Goal: Information Seeking & Learning: Find specific fact

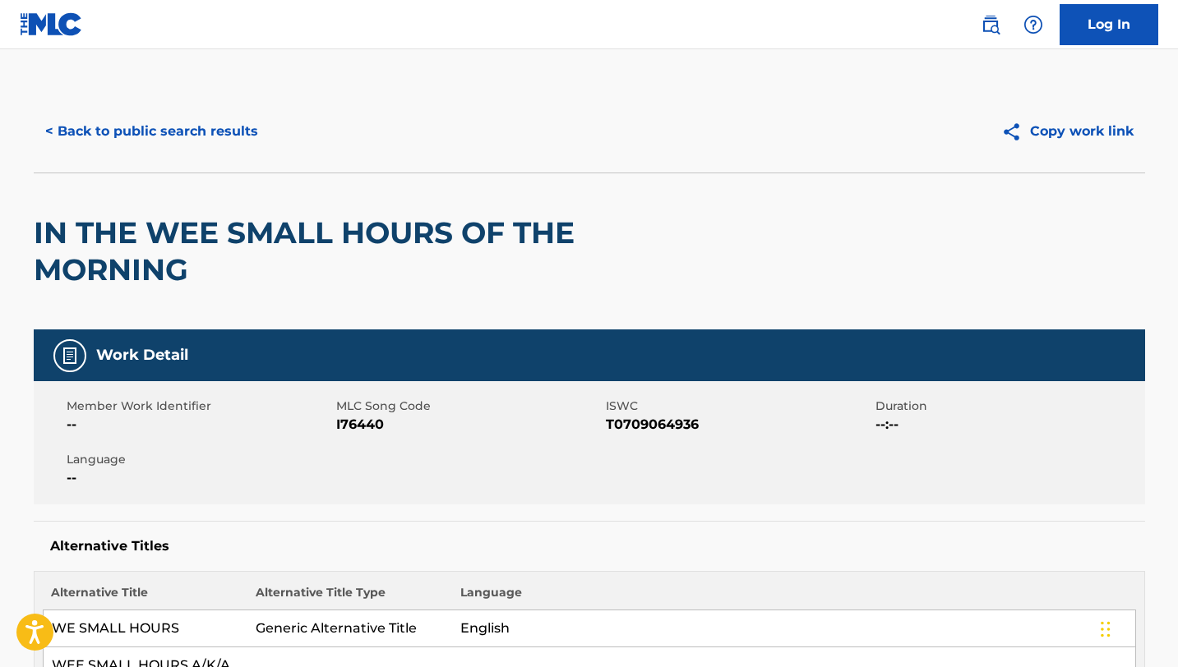
click at [97, 113] on button "< Back to public search results" at bounding box center [152, 131] width 236 height 41
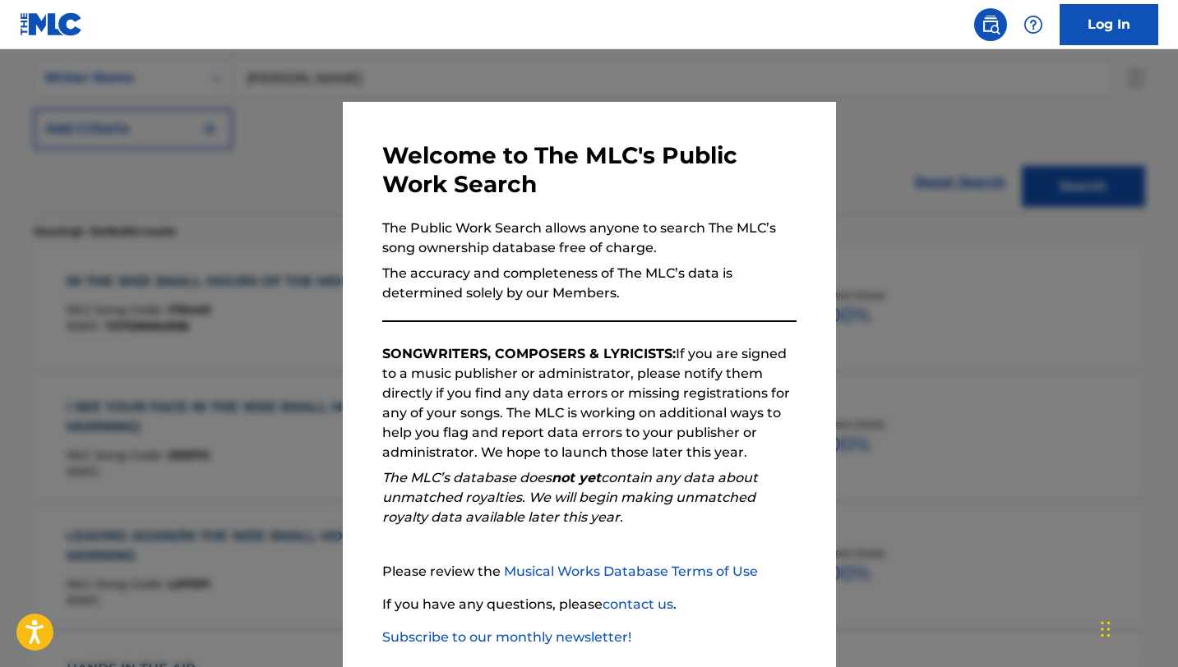
click at [899, 309] on div at bounding box center [589, 382] width 1178 height 667
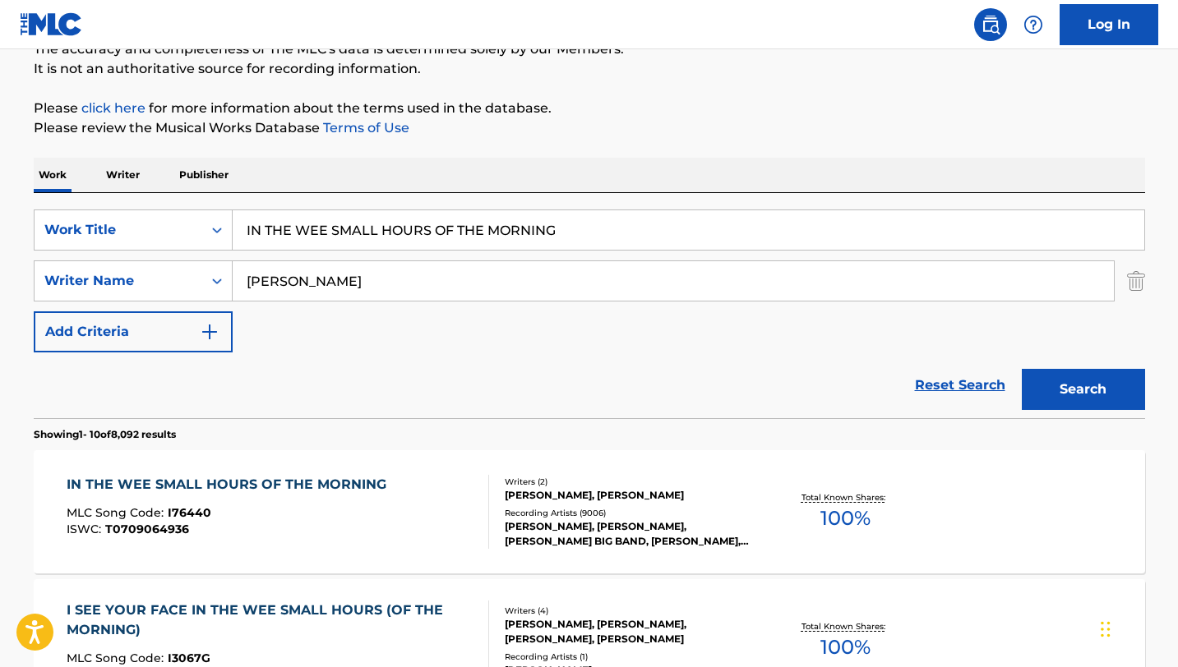
scroll to position [0, 0]
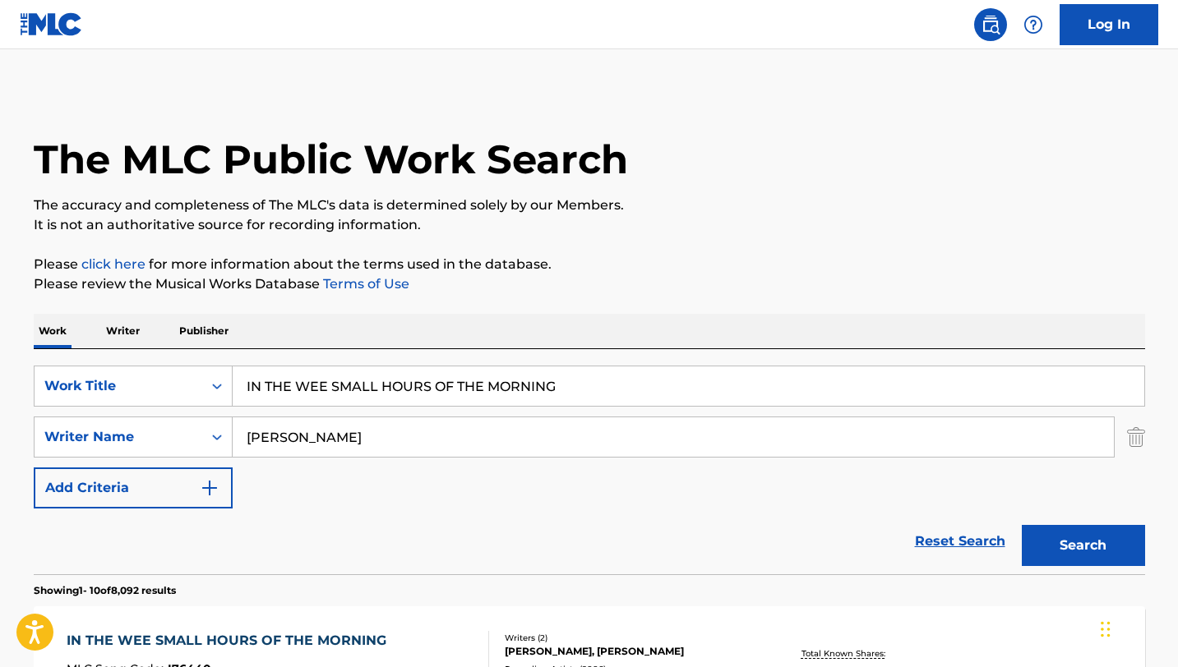
drag, startPoint x: 602, startPoint y: 395, endPoint x: 241, endPoint y: 372, distance: 361.5
click at [241, 372] on input "IN THE WEE SMALL HOURS OF THE MORNING" at bounding box center [689, 386] width 912 height 39
paste input "The Snowstorm: IV. Romance"
click at [359, 387] on input "The Snowstorm: IV. Romance" at bounding box center [689, 386] width 912 height 39
click at [375, 388] on input "The Snowstorm IV. Romance" at bounding box center [689, 386] width 912 height 39
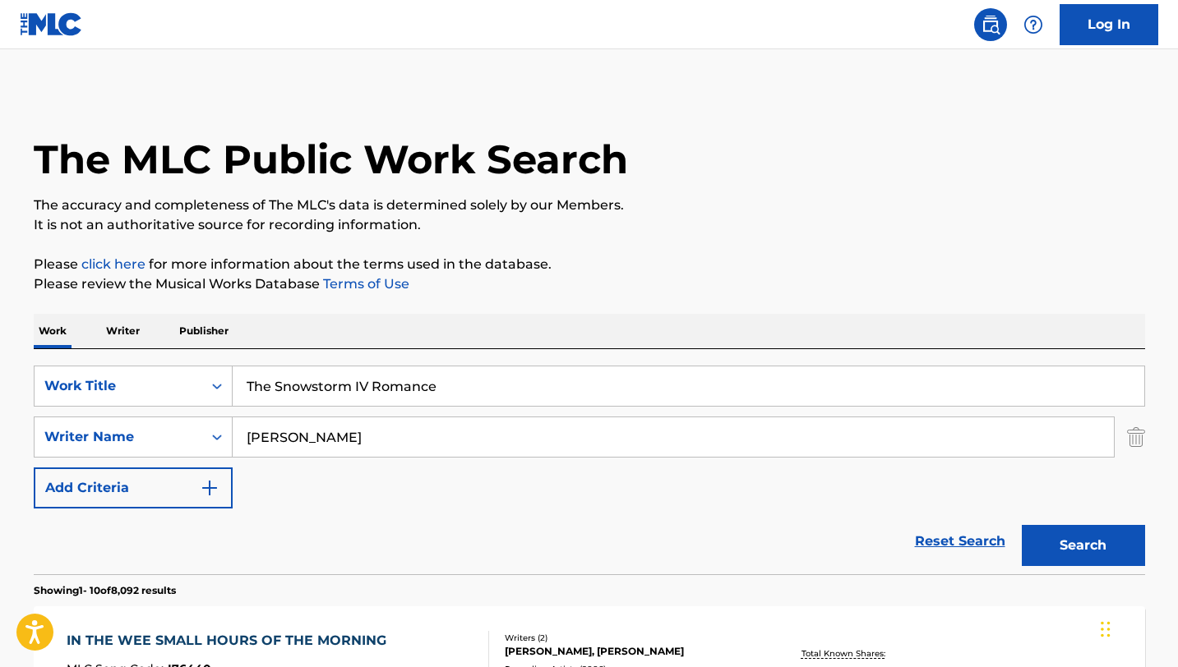
type input "The Snowstorm IV Romance"
drag, startPoint x: 347, startPoint y: 442, endPoint x: 181, endPoint y: 432, distance: 166.4
click at [181, 432] on div "SearchWithCriteria6b497c03-d2ab-4edd-842c-403305338df6 Writer Name [PERSON_NAME]" at bounding box center [589, 437] width 1111 height 41
click at [1022, 525] on button "Search" at bounding box center [1083, 545] width 123 height 41
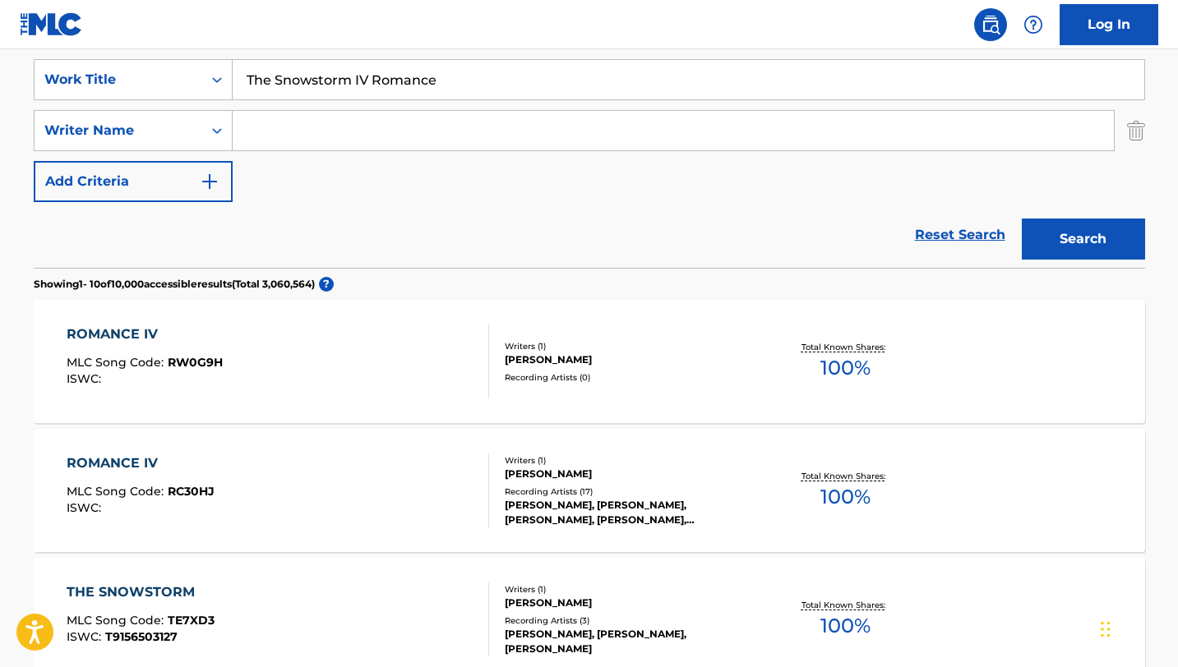
scroll to position [335, 0]
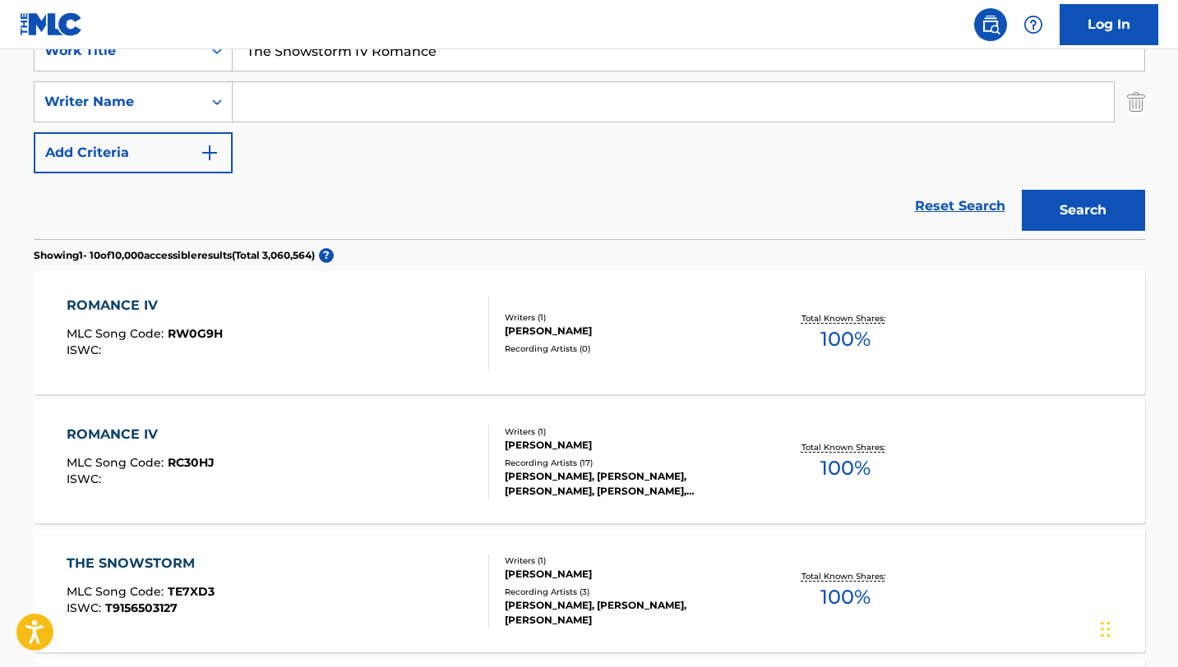
click at [330, 99] on input "Search Form" at bounding box center [673, 101] width 881 height 39
paste input "[PERSON_NAME]"
type input "[PERSON_NAME]"
click at [1022, 190] on button "Search" at bounding box center [1083, 210] width 123 height 41
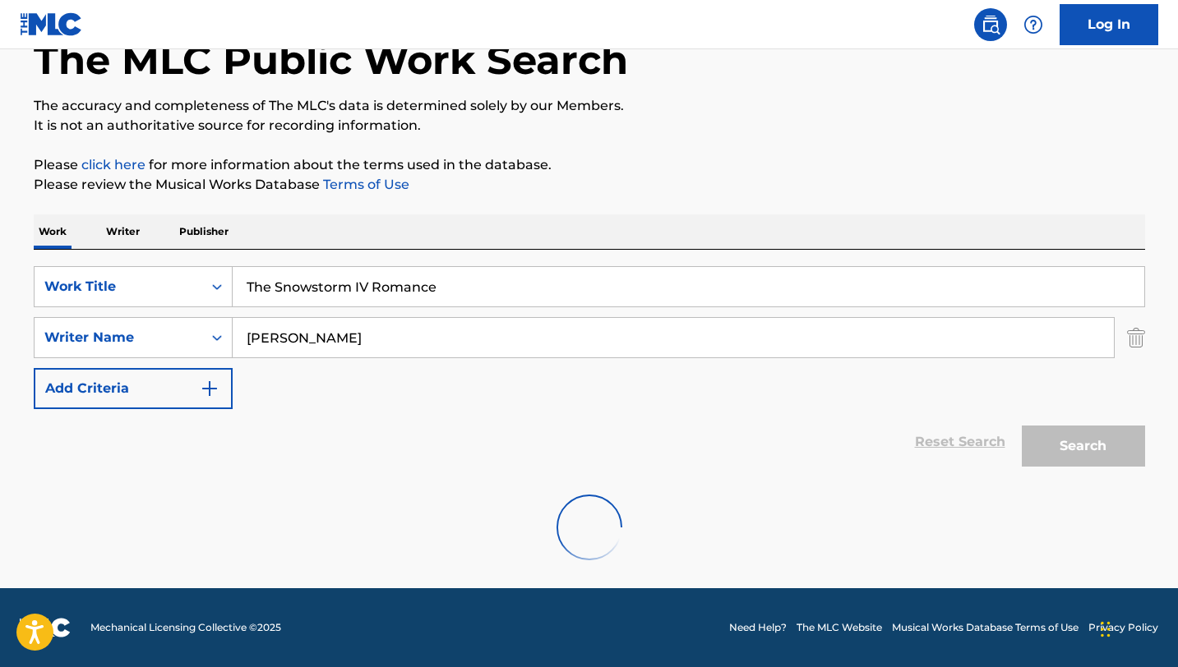
scroll to position [46, 0]
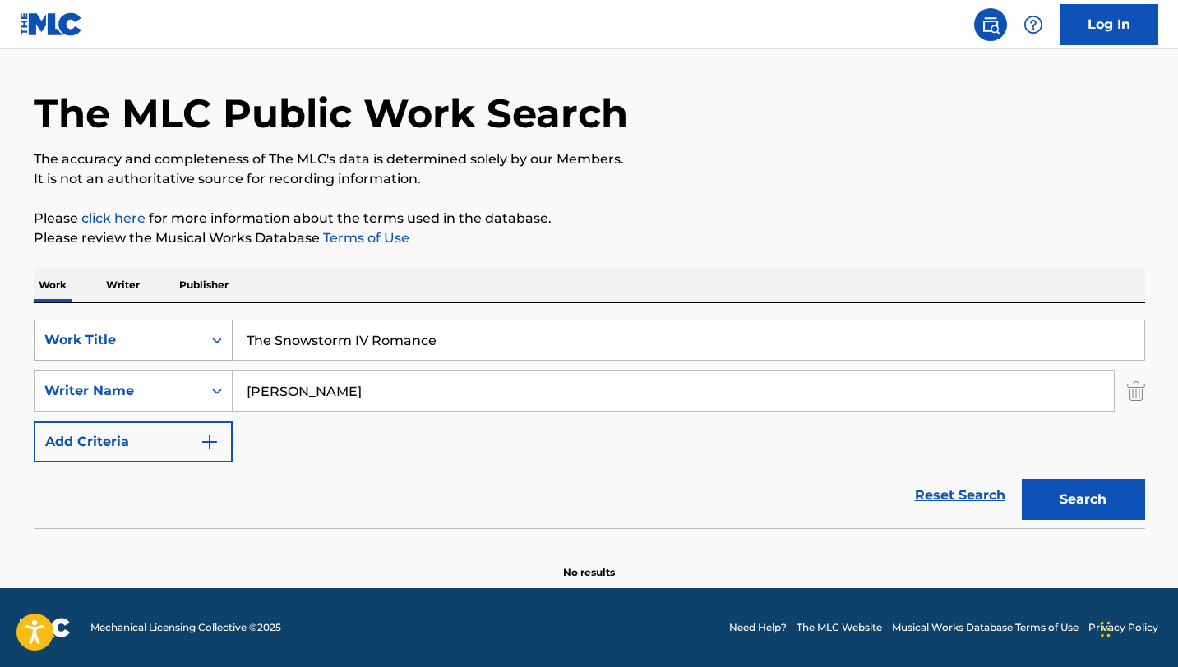
drag, startPoint x: 376, startPoint y: 341, endPoint x: 225, endPoint y: 330, distance: 151.7
click at [225, 330] on div "SearchWithCriteria34a710d5-2bd1-4101-b781-b3bdc31cab02 Work Title The Snowstorm…" at bounding box center [589, 340] width 1111 height 41
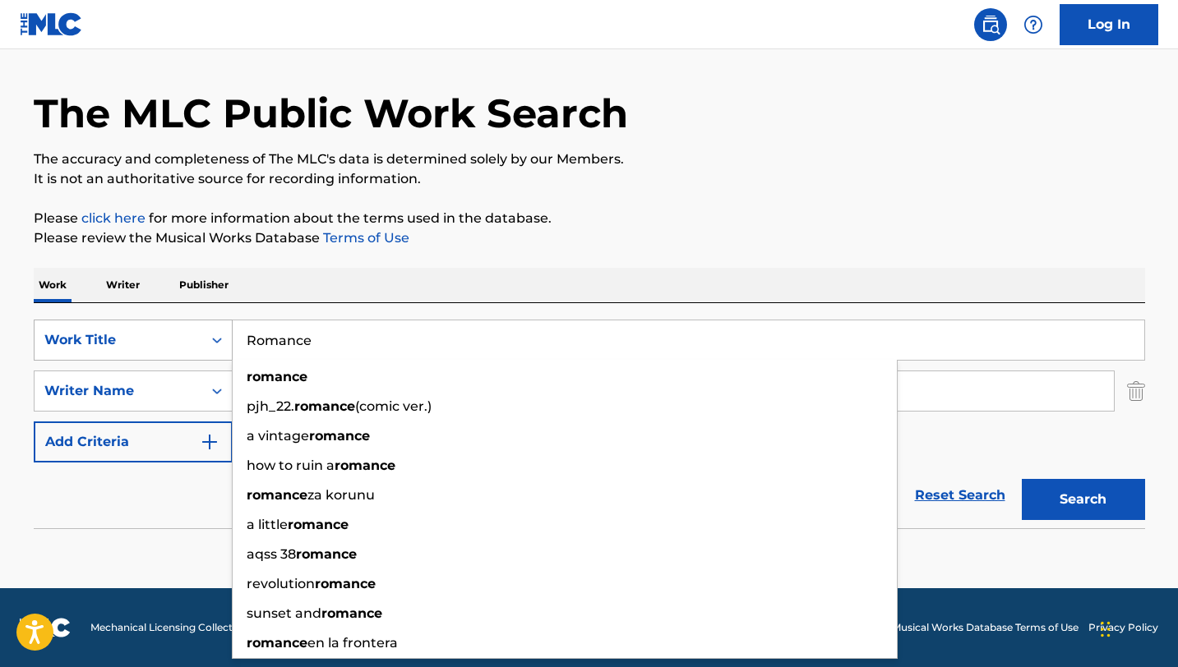
type input "Romance"
click at [1022, 479] on button "Search" at bounding box center [1083, 499] width 123 height 41
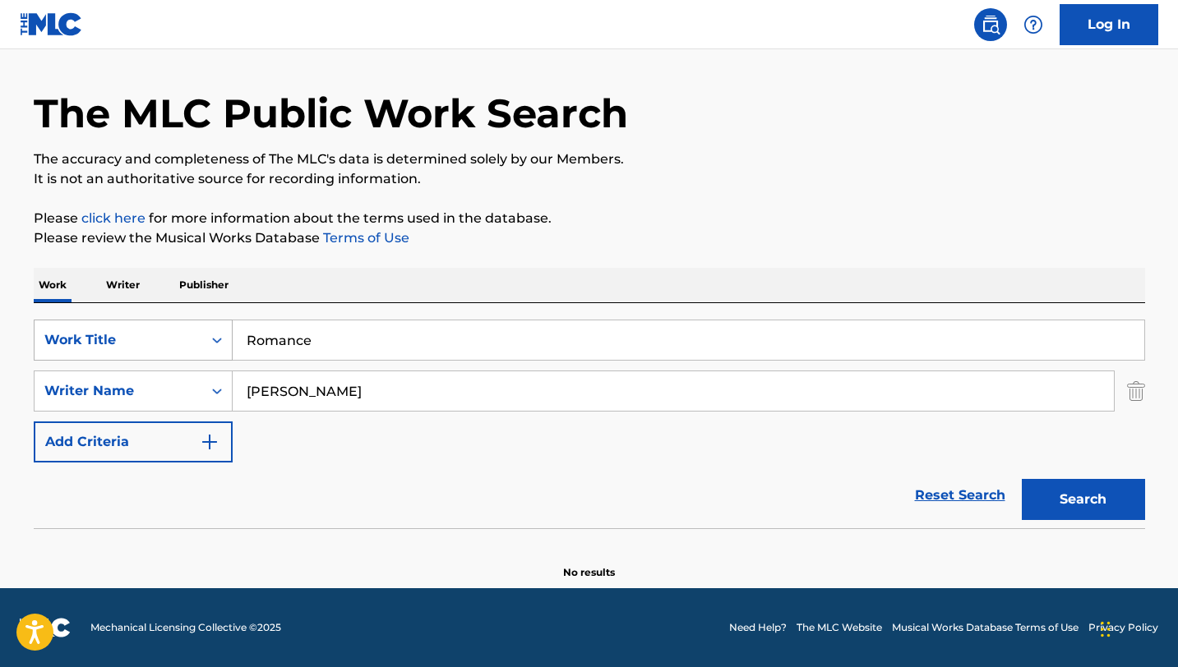
drag, startPoint x: 349, startPoint y: 345, endPoint x: 206, endPoint y: 334, distance: 143.5
click at [206, 334] on div "SearchWithCriteria34a710d5-2bd1-4101-b781-b3bdc31cab02 Work Title Romance" at bounding box center [589, 340] width 1111 height 41
click at [472, 348] on input "Search Form" at bounding box center [689, 340] width 912 height 39
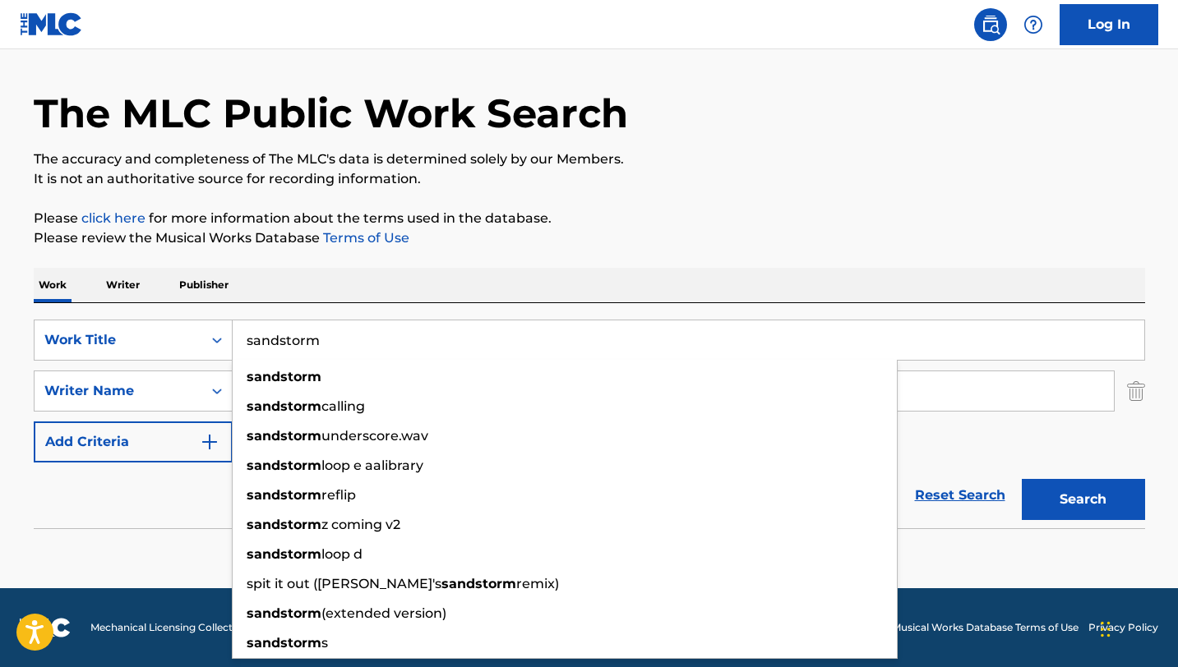
type input "sandstorm"
click at [1022, 479] on button "Search" at bounding box center [1083, 499] width 123 height 41
drag, startPoint x: 482, startPoint y: 338, endPoint x: 210, endPoint y: 327, distance: 272.3
click at [210, 327] on div "SearchWithCriteria34a710d5-2bd1-4101-b781-b3bdc31cab02 Work Title sandstorm san…" at bounding box center [589, 340] width 1111 height 41
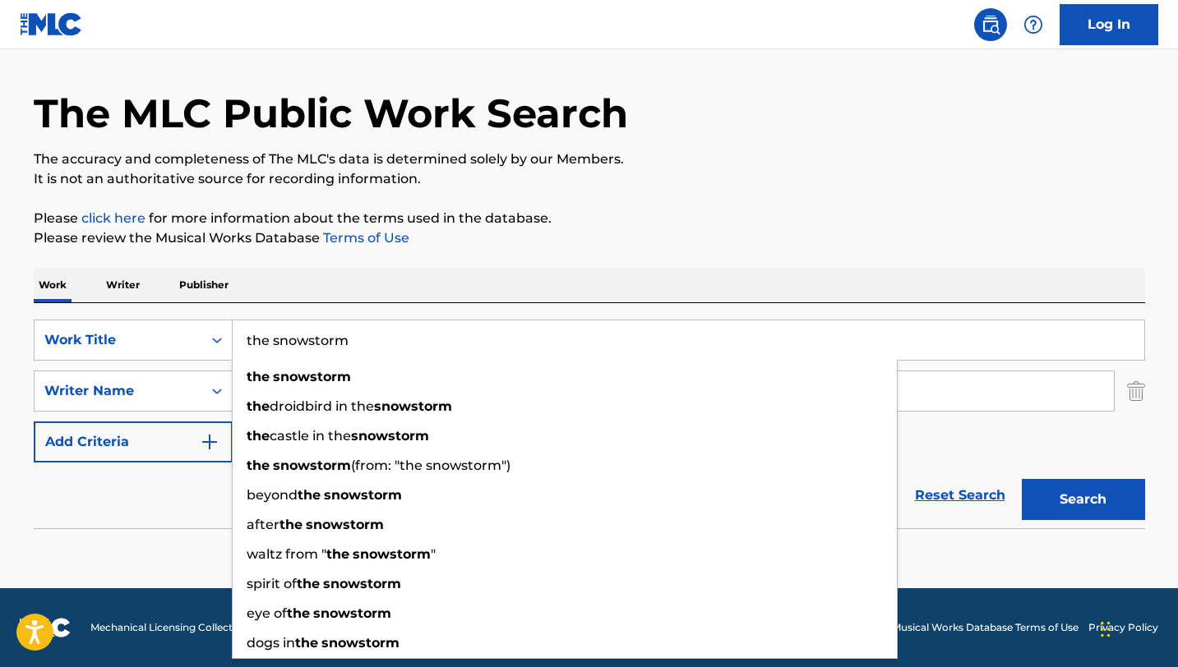
click at [1022, 479] on button "Search" at bounding box center [1083, 499] width 123 height 41
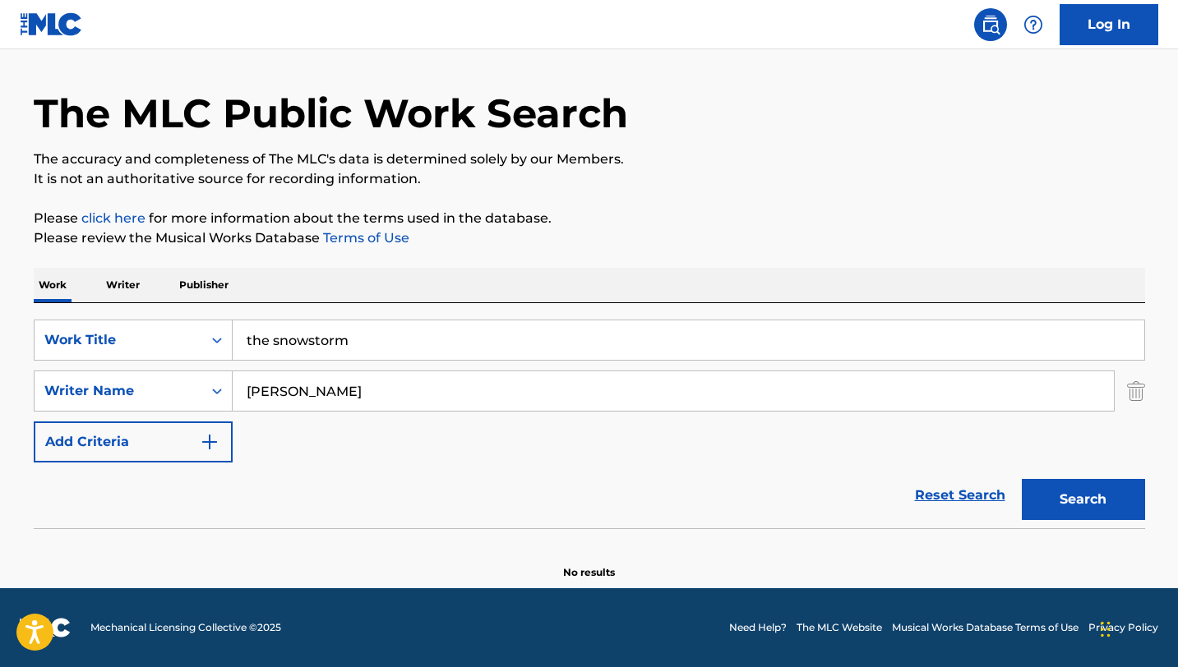
drag, startPoint x: 266, startPoint y: 323, endPoint x: 198, endPoint y: 314, distance: 68.8
click at [198, 314] on div "SearchWithCriteria34a710d5-2bd1-4101-b781-b3bdc31cab02 Work Title the snowstorm…" at bounding box center [589, 415] width 1111 height 225
paste input "[PERSON_NAME]"
type input "[PERSON_NAME]"
drag, startPoint x: 384, startPoint y: 351, endPoint x: 171, endPoint y: 334, distance: 213.6
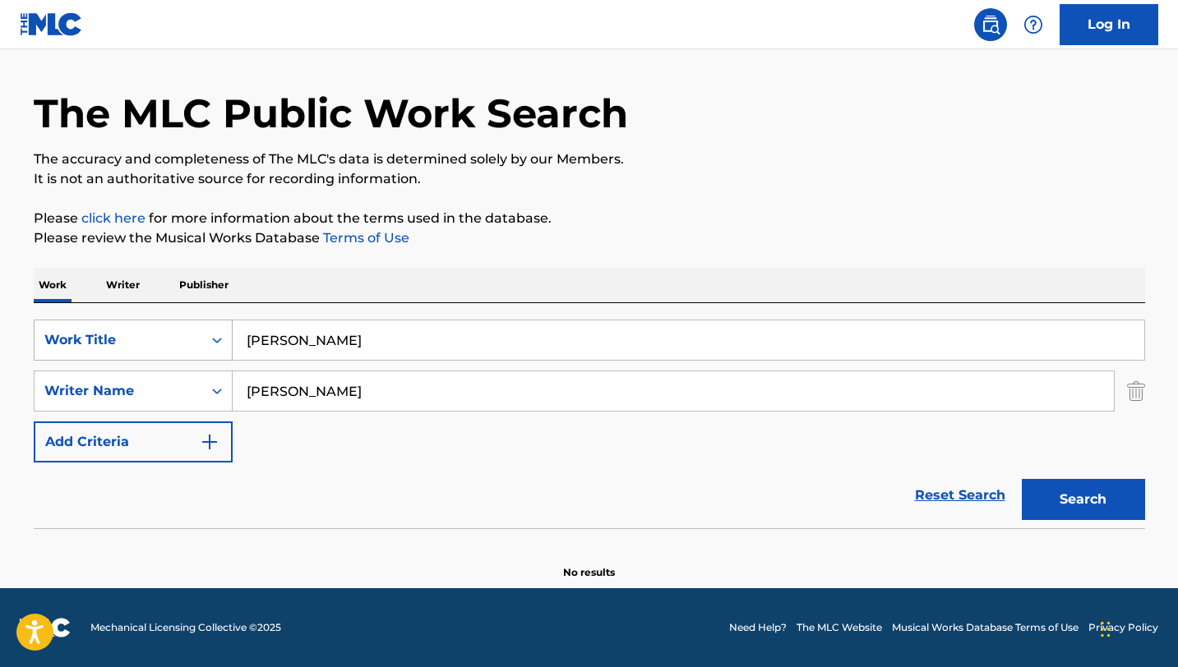
click at [171, 334] on div "SearchWithCriteria34a710d5-2bd1-4101-b781-b3bdc31cab02 Work Title [PERSON_NAME]" at bounding box center [589, 340] width 1111 height 41
drag, startPoint x: 427, startPoint y: 399, endPoint x: 125, endPoint y: 376, distance: 302.6
click at [125, 376] on div "SearchWithCriteria6b497c03-d2ab-4edd-842c-403305338df6 Writer Name [PERSON_NAME]" at bounding box center [589, 391] width 1111 height 41
paste input "[PERSON_NAME]"
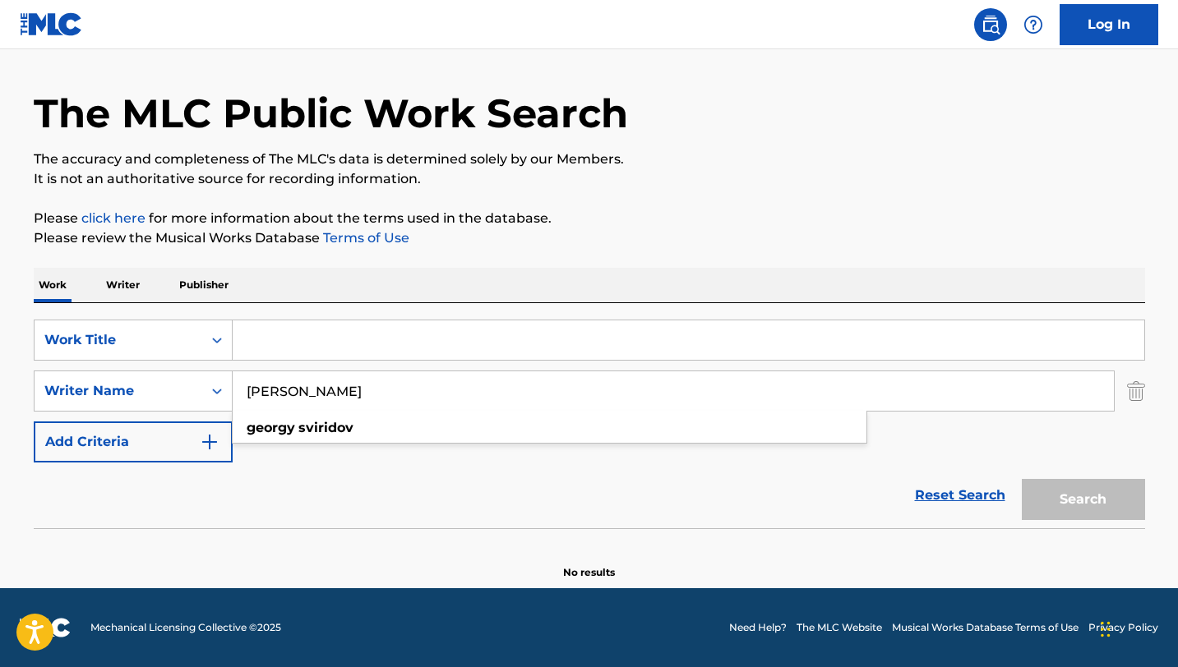
type input "[PERSON_NAME]"
click at [336, 344] on input "Search Form" at bounding box center [689, 340] width 912 height 39
paste input "The Snowstorm"
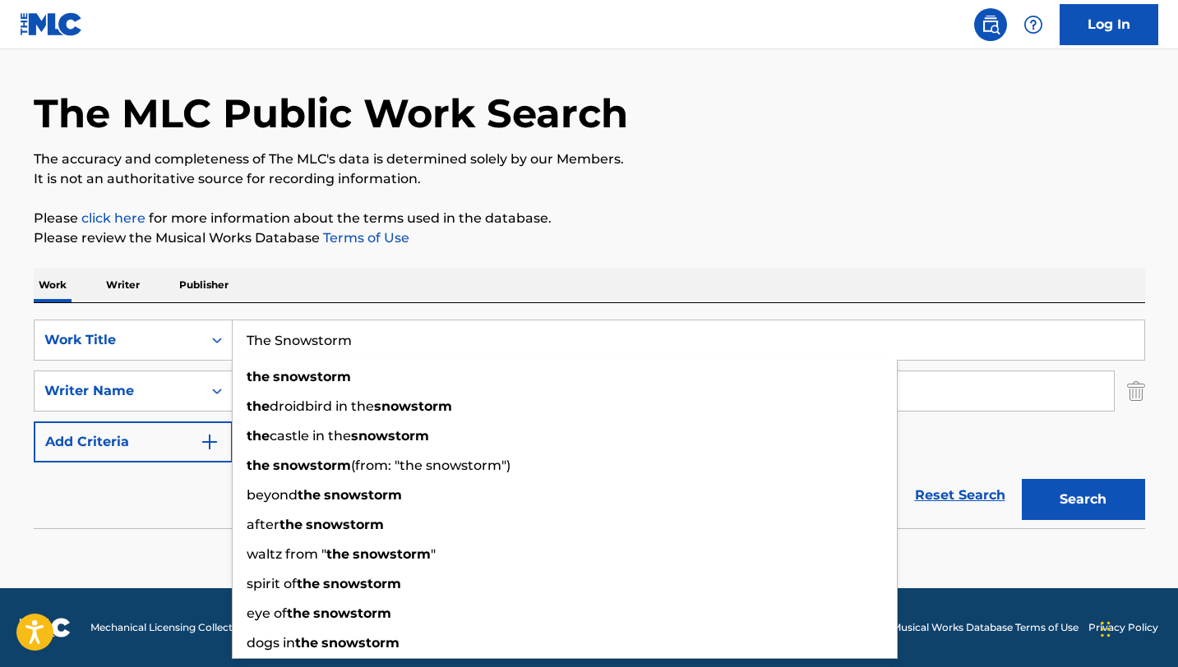
type input "The Snowstorm"
click at [1022, 479] on button "Search" at bounding box center [1083, 499] width 123 height 41
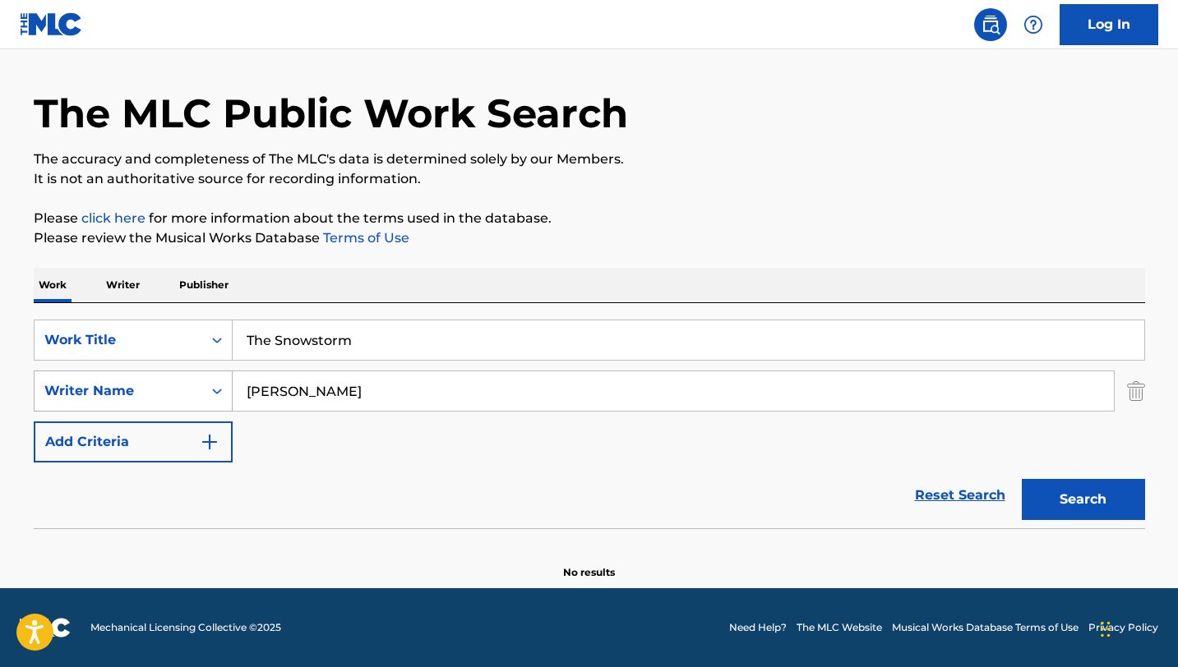
drag, startPoint x: 361, startPoint y: 395, endPoint x: 215, endPoint y: 382, distance: 146.1
click at [215, 382] on div "SearchWithCriteria6b497c03-d2ab-4edd-842c-403305338df6 Writer Name [PERSON_NAME]" at bounding box center [589, 391] width 1111 height 41
